Goal: Task Accomplishment & Management: Use online tool/utility

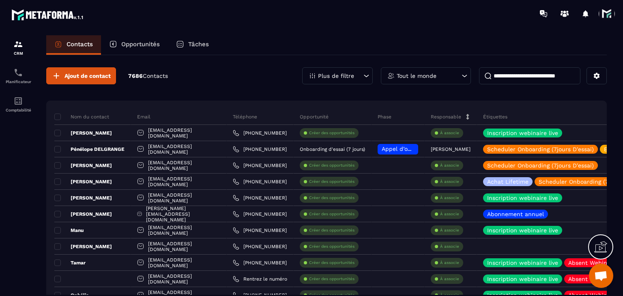
click at [183, 49] on div "Tâches" at bounding box center [192, 44] width 49 height 19
